Goal: Information Seeking & Learning: Learn about a topic

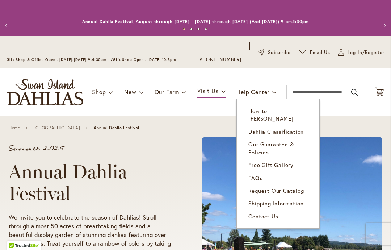
click at [256, 174] on span "FAQs" at bounding box center [255, 177] width 14 height 7
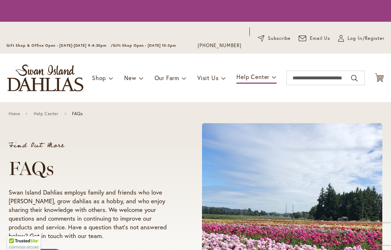
scroll to position [179, 0]
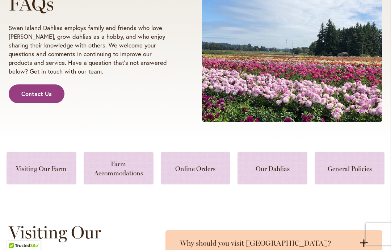
click at [36, 171] on link at bounding box center [42, 168] width 70 height 32
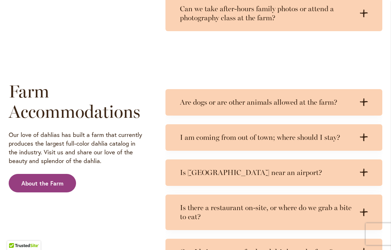
scroll to position [773, 0]
click at [364, 99] on icon at bounding box center [364, 103] width 8 height 8
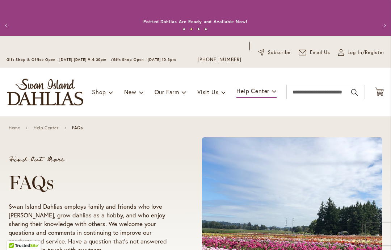
scroll to position [0, 0]
click at [43, 96] on img "store logo" at bounding box center [45, 92] width 76 height 27
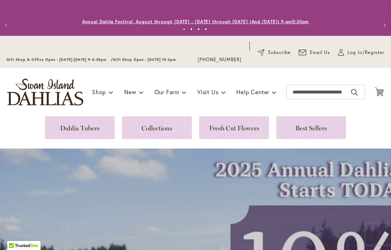
click at [99, 20] on link "Annual Dahlia Festival, August through [DATE] - [DATE] through [DATE] (And [DAT…" at bounding box center [195, 21] width 227 height 5
